Goal: Task Accomplishment & Management: Manage account settings

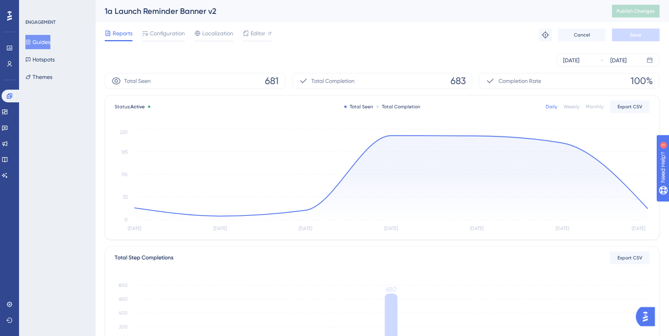
click at [48, 39] on button "Guides" at bounding box center [37, 42] width 25 height 14
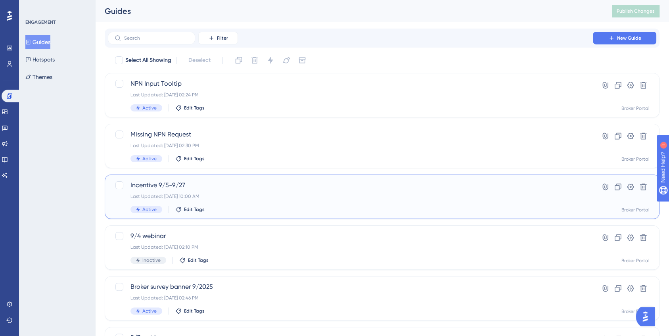
click at [176, 186] on span "Incentive 9/5-9/27" at bounding box center [349, 185] width 439 height 10
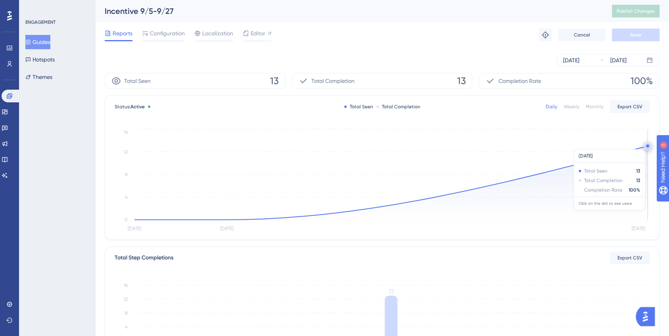
click at [647, 145] on circle at bounding box center [647, 145] width 3 height 3
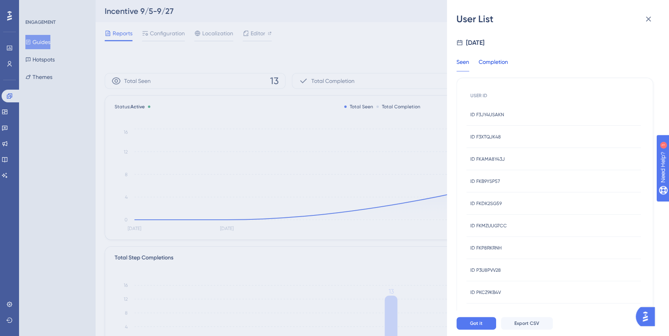
click at [491, 59] on div "Completion" at bounding box center [492, 64] width 29 height 14
click at [645, 25] on button at bounding box center [648, 19] width 16 height 16
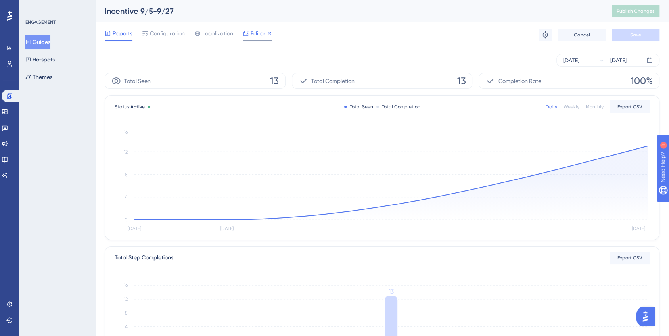
click at [258, 36] on span "Editor" at bounding box center [257, 34] width 15 height 10
click at [590, 32] on button "Cancel" at bounding box center [582, 35] width 48 height 13
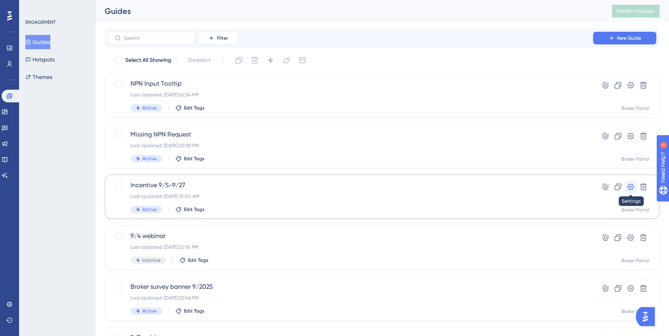
click at [632, 187] on icon at bounding box center [630, 187] width 8 height 8
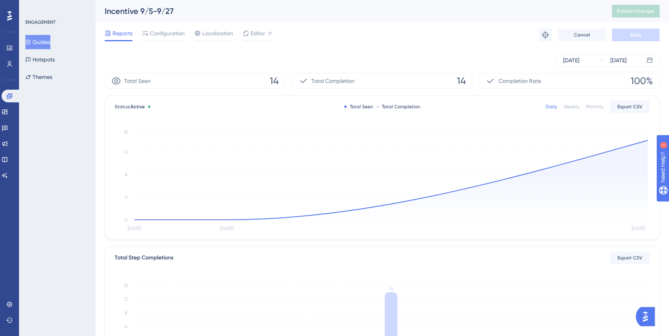
click at [42, 39] on button "Guides" at bounding box center [37, 42] width 25 height 14
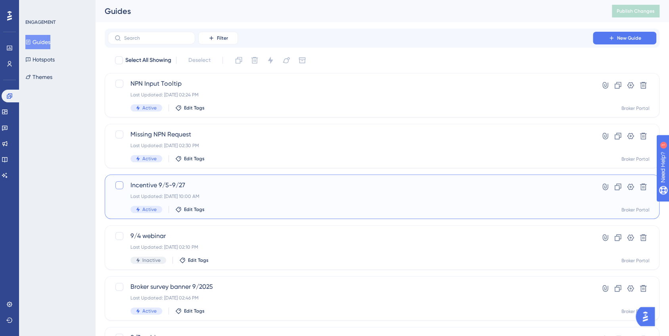
click at [119, 184] on div at bounding box center [119, 185] width 8 height 8
checkbox input "true"
click at [274, 60] on icon at bounding box center [270, 60] width 8 height 8
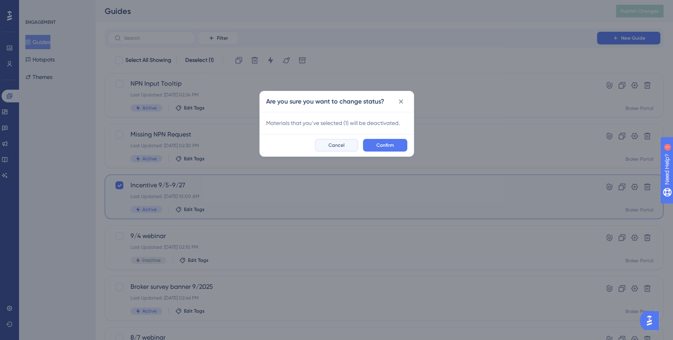
click at [326, 141] on button "Cancel" at bounding box center [336, 145] width 43 height 13
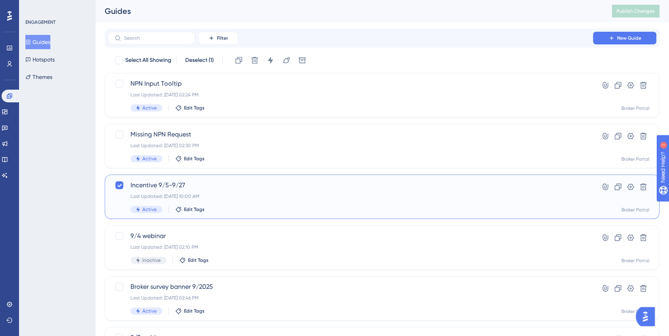
click at [149, 209] on span "Active" at bounding box center [149, 209] width 14 height 6
click at [119, 187] on div at bounding box center [119, 185] width 8 height 8
checkbox input "true"
click at [142, 209] on span "Active" at bounding box center [149, 209] width 14 height 6
click at [115, 188] on div at bounding box center [119, 185] width 8 height 8
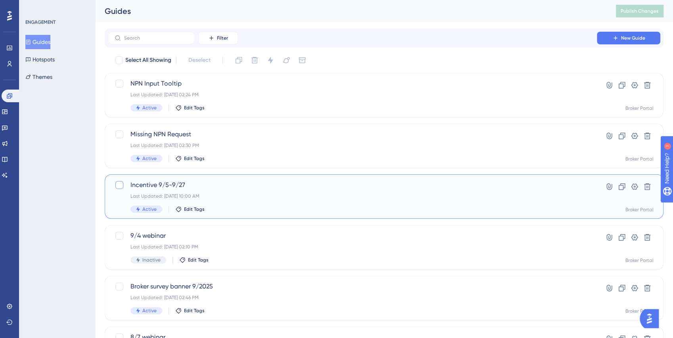
checkbox input "true"
click at [271, 59] on icon at bounding box center [270, 60] width 5 height 7
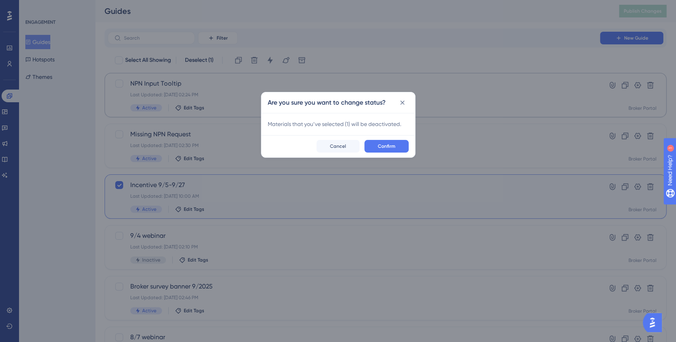
drag, startPoint x: 306, startPoint y: 76, endPoint x: 306, endPoint y: 99, distance: 22.2
click at [304, 82] on div "Are you sure you want to change status? Materials that you’ve selected ( 1 ) wi…" at bounding box center [338, 171] width 676 height 342
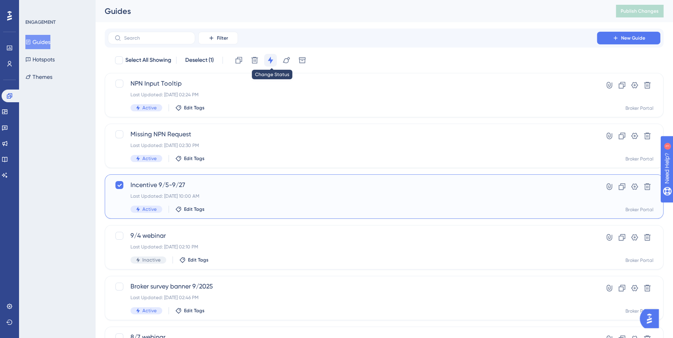
click at [268, 57] on icon at bounding box center [270, 60] width 8 height 8
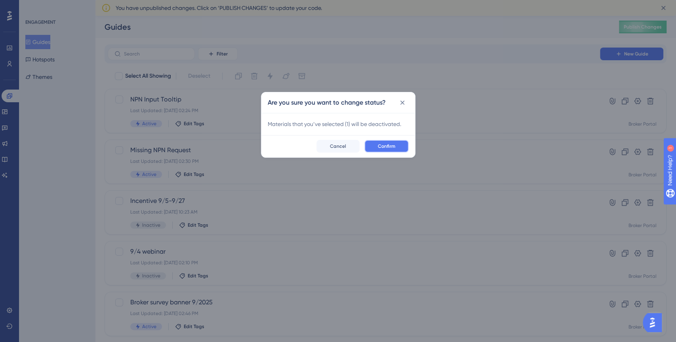
click at [401, 146] on button "Confirm" at bounding box center [387, 146] width 44 height 13
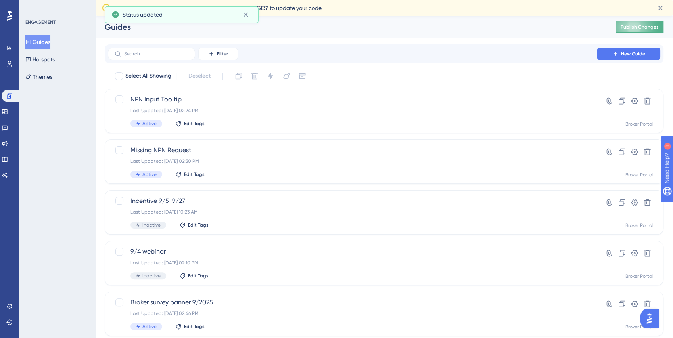
click at [636, 27] on span "Publish Changes" at bounding box center [639, 27] width 38 height 6
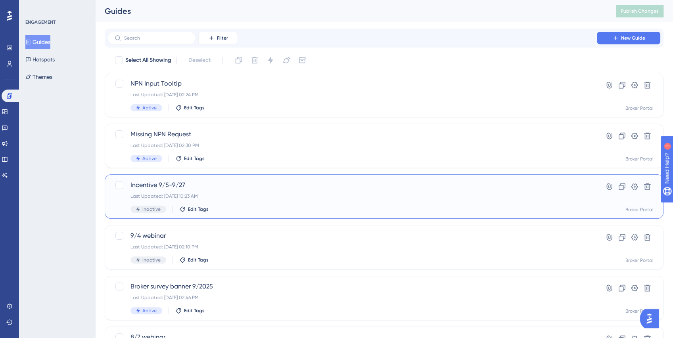
click at [151, 186] on span "Incentive 9/5-9/27" at bounding box center [351, 185] width 443 height 10
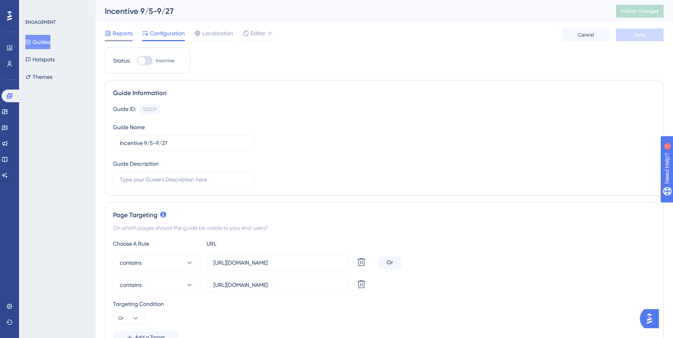
click at [118, 36] on span "Reports" at bounding box center [123, 34] width 20 height 10
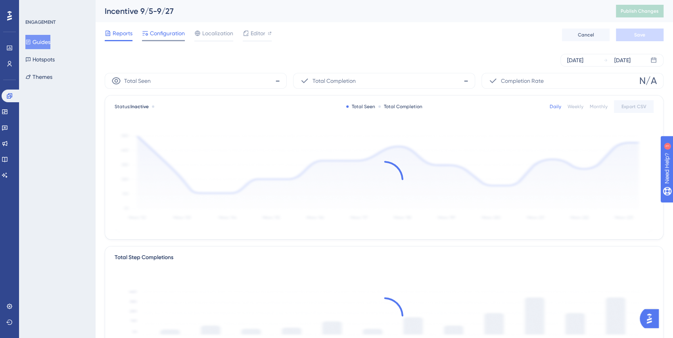
click at [172, 32] on span "Configuration" at bounding box center [167, 34] width 35 height 10
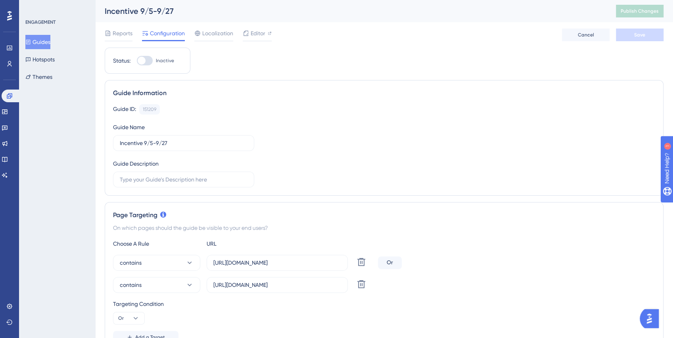
click at [11, 14] on icon at bounding box center [9, 16] width 5 height 10
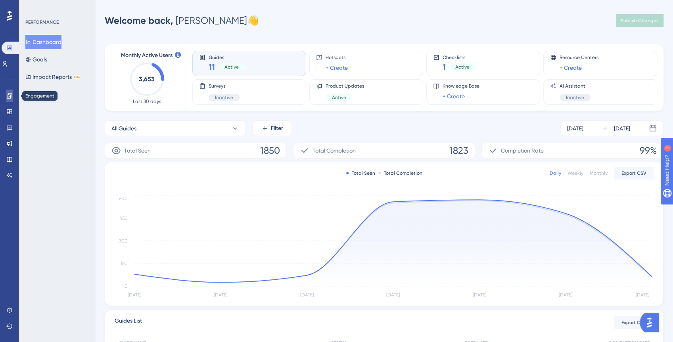
click at [9, 97] on icon at bounding box center [9, 96] width 6 height 6
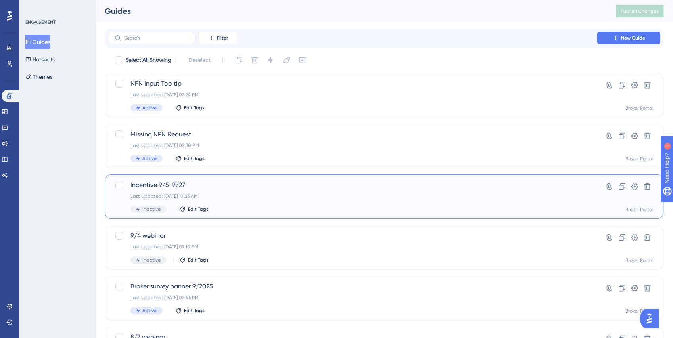
click at [256, 190] on div "Incentive 9/5-9/27 Last Updated: [DATE] 10:23 AM Inactive Edit Tags" at bounding box center [351, 196] width 443 height 32
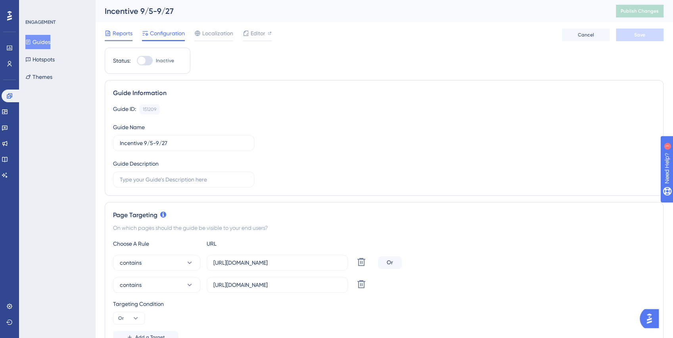
click at [120, 36] on span "Reports" at bounding box center [123, 34] width 20 height 10
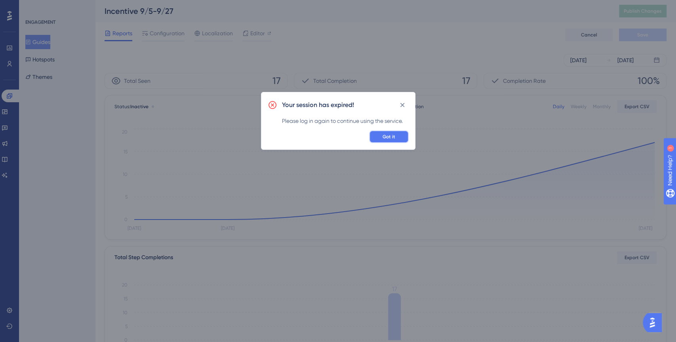
drag, startPoint x: 386, startPoint y: 133, endPoint x: 367, endPoint y: 131, distance: 19.9
click at [386, 133] on button "Got it" at bounding box center [389, 136] width 40 height 13
